Goal: Information Seeking & Learning: Find specific page/section

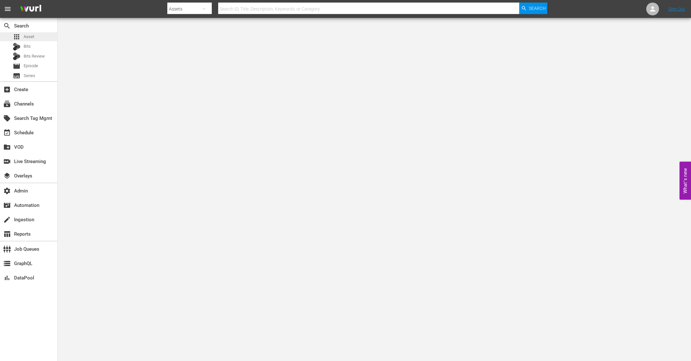
click at [28, 38] on span "Asset" at bounding box center [29, 37] width 11 height 6
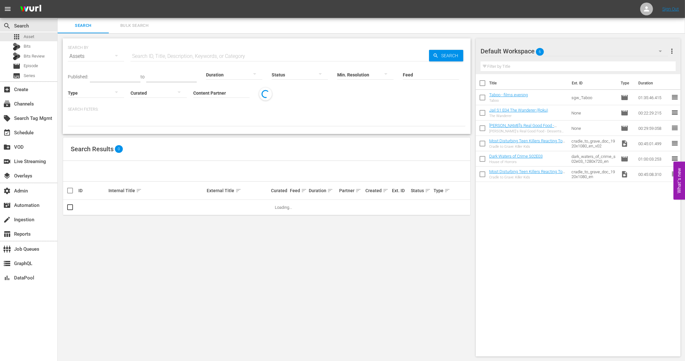
click at [150, 52] on input "text" at bounding box center [280, 56] width 299 height 15
paste input "Mujeres Que Inspiran"
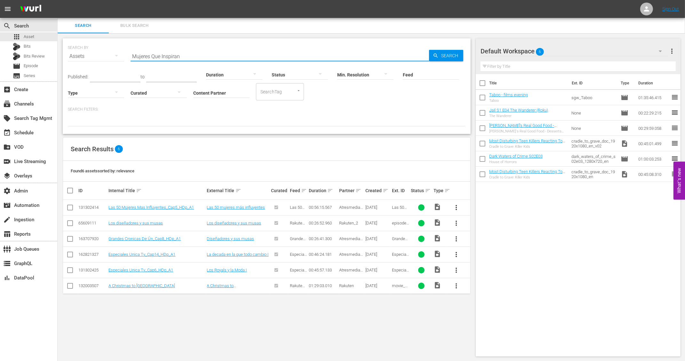
click at [153, 56] on input "Mujeres Que Inspiran" at bounding box center [280, 56] width 299 height 15
paste input "SH056653730000"
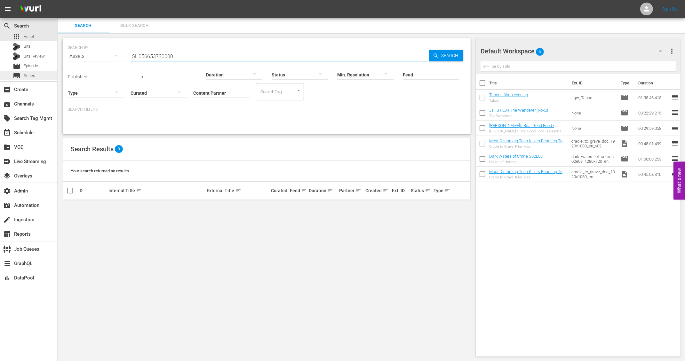
type input "SH056653730000"
click at [49, 76] on div "subtitles Series" at bounding box center [28, 75] width 57 height 9
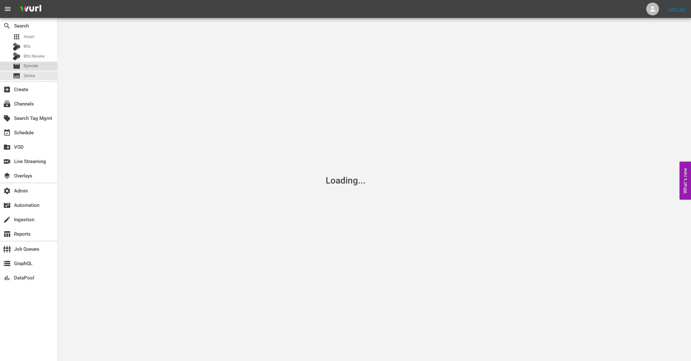
click at [41, 63] on div "movie Episode" at bounding box center [28, 66] width 57 height 9
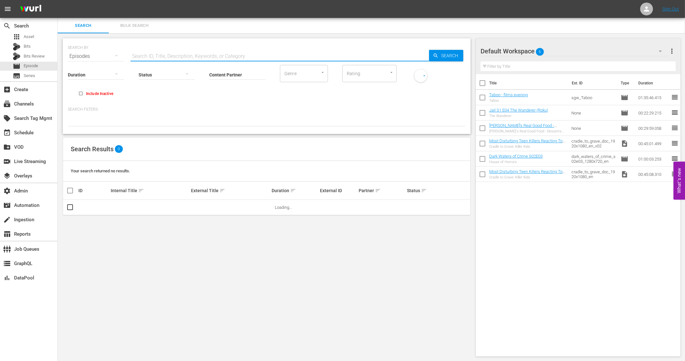
click at [154, 55] on input "text" at bounding box center [280, 56] width 299 height 15
paste input "SH056653730000"
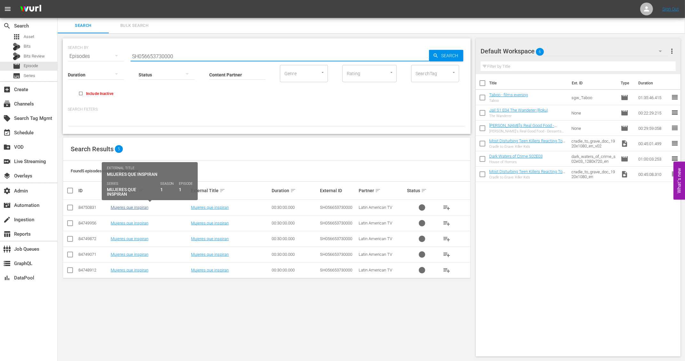
type input "SH056653730000"
click at [132, 206] on link "Mujeres que inspiran" at bounding box center [130, 207] width 38 height 5
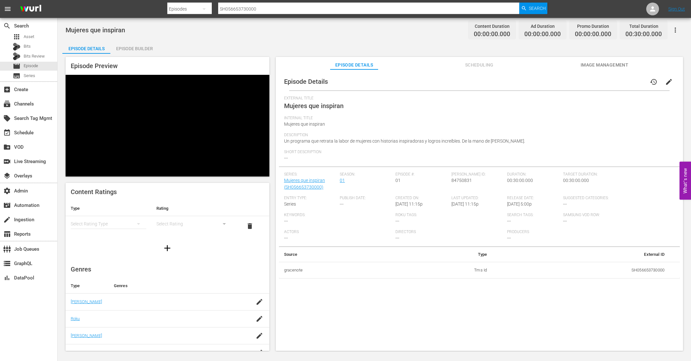
click at [345, 141] on span "Un programa que retrata la labor de mujeres con historias inspiradoras y logros…" at bounding box center [404, 141] width 241 height 5
copy span "Un programa que retrata la labor de mujeres con historias inspiradoras y logros…"
click at [320, 140] on span "Un programa que retrata la labor de mujeres con historias inspiradoras y logros…" at bounding box center [404, 141] width 241 height 5
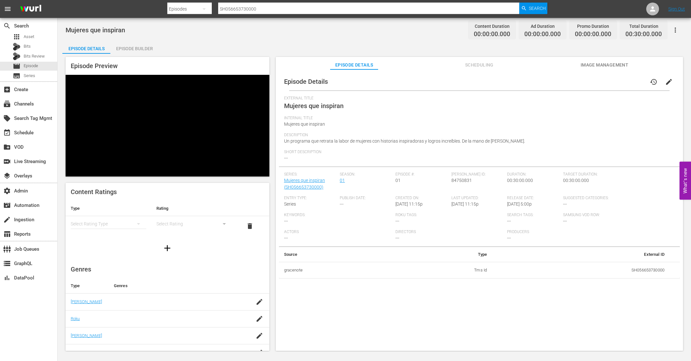
click at [295, 105] on span "Mujeres que inspiran" at bounding box center [314, 106] width 60 height 8
copy span "Mujeres que inspiran"
click at [253, 5] on input "SH056653730000" at bounding box center [368, 8] width 301 height 15
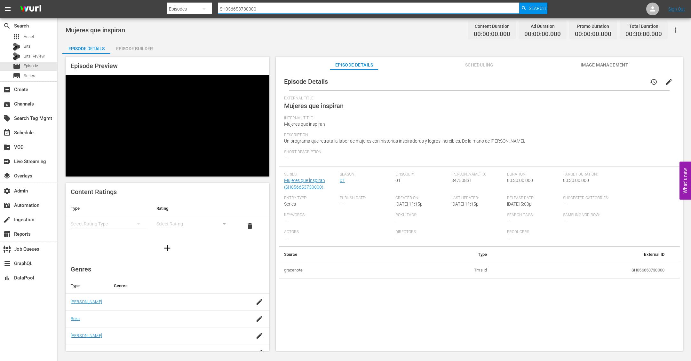
click at [253, 5] on input "SH056653730000" at bounding box center [368, 8] width 301 height 15
paste input "1108470"
type input "SH011084700000"
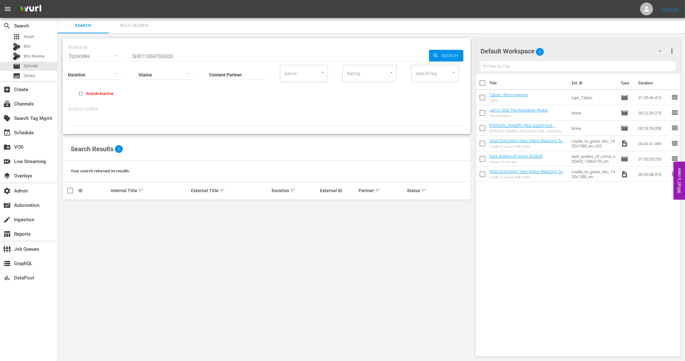
click at [153, 55] on input "SH011084700000" at bounding box center [280, 56] width 299 height 15
click at [30, 78] on span "Series" at bounding box center [30, 76] width 12 height 6
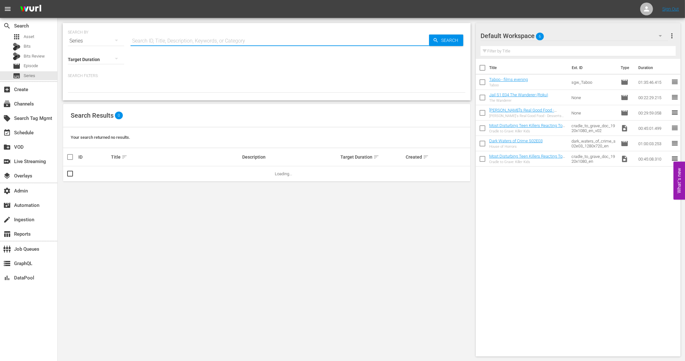
click at [150, 42] on input "text" at bounding box center [280, 40] width 299 height 15
paste input "SH011084700000"
type input "SH011084700000"
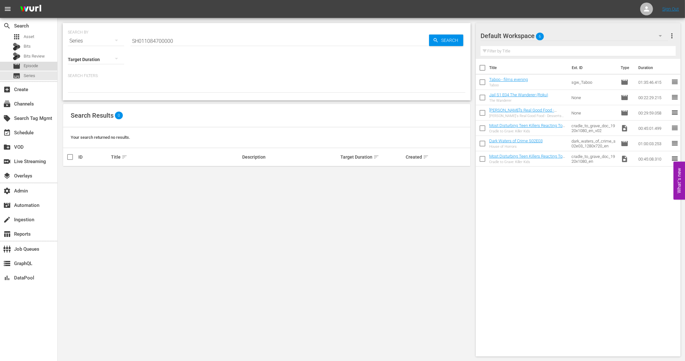
click at [33, 64] on span "Episode" at bounding box center [31, 66] width 14 height 6
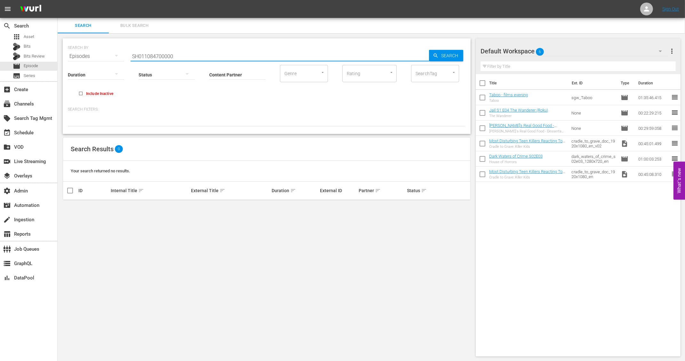
click at [152, 59] on input "SH011084700000" at bounding box center [280, 56] width 299 height 15
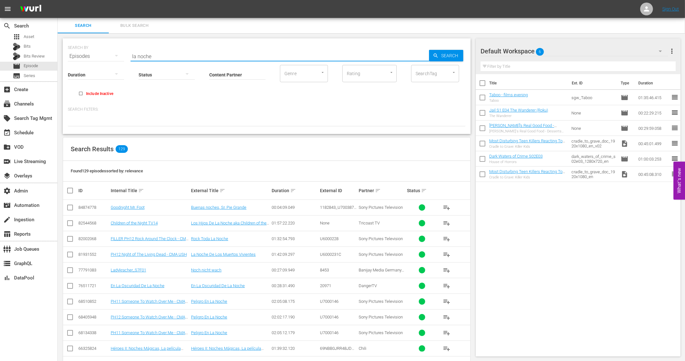
type input "la noche"
click at [231, 74] on input "Content Partner" at bounding box center [237, 75] width 56 height 23
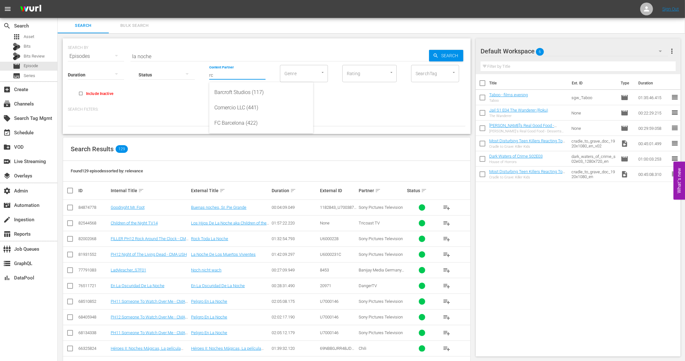
type input "r"
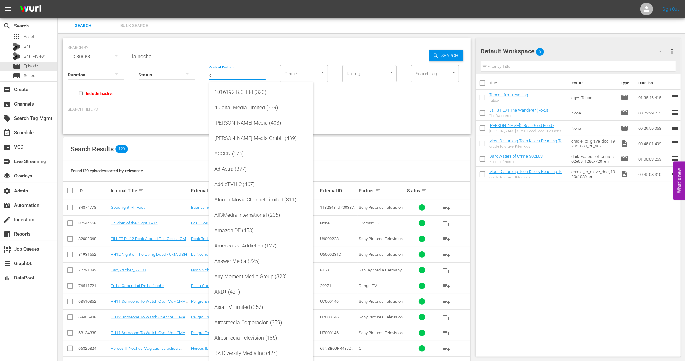
type input "d"
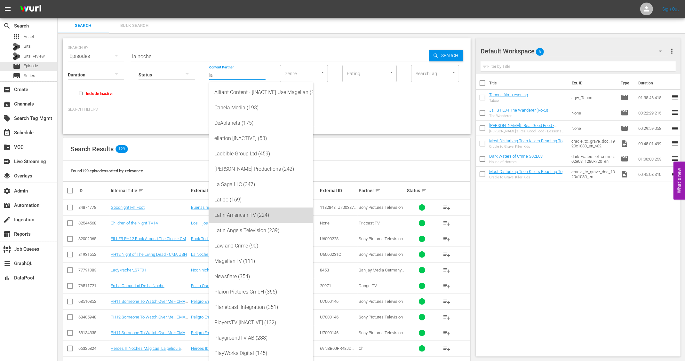
click at [237, 220] on div "Latin American TV (224)" at bounding box center [261, 215] width 94 height 15
type input "Latin American TV (224)"
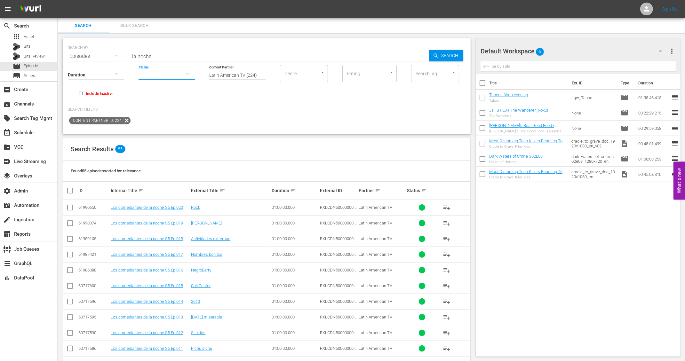
click at [180, 74] on button "button" at bounding box center [187, 73] width 15 height 15
click at [273, 112] on div "Ready to Schedule Not Ready to Schedule" at bounding box center [342, 180] width 685 height 361
click at [79, 93] on input "Include Inactive" at bounding box center [81, 95] width 11 height 11
checkbox input "true"
click at [31, 37] on span "Asset" at bounding box center [29, 37] width 11 height 6
